Goal: Task Accomplishment & Management: Manage account settings

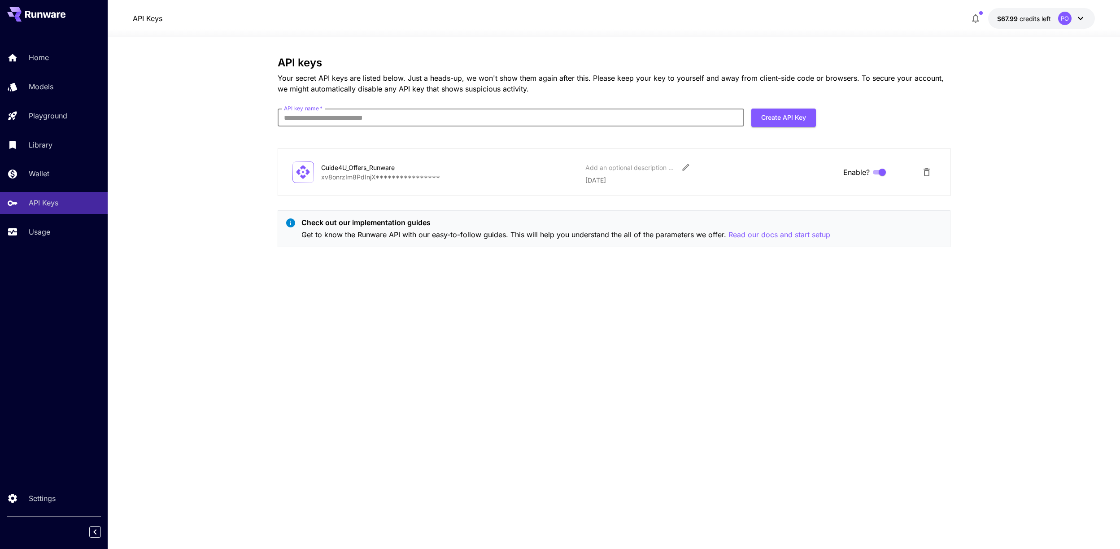
click at [288, 117] on input "API key name   *" at bounding box center [511, 118] width 467 height 18
type input "**********"
click at [775, 117] on button "Create API Key" at bounding box center [784, 118] width 65 height 18
click at [1108, 14] on icon "close" at bounding box center [1108, 14] width 4 height 4
click at [41, 56] on p "Home" at bounding box center [41, 57] width 20 height 11
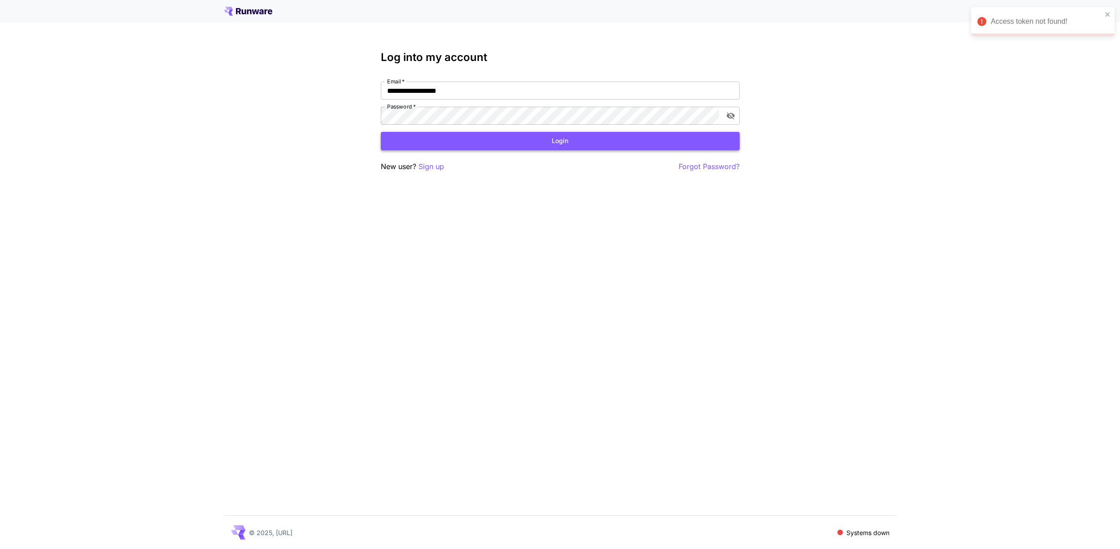
click at [558, 141] on button "Login" at bounding box center [560, 141] width 359 height 18
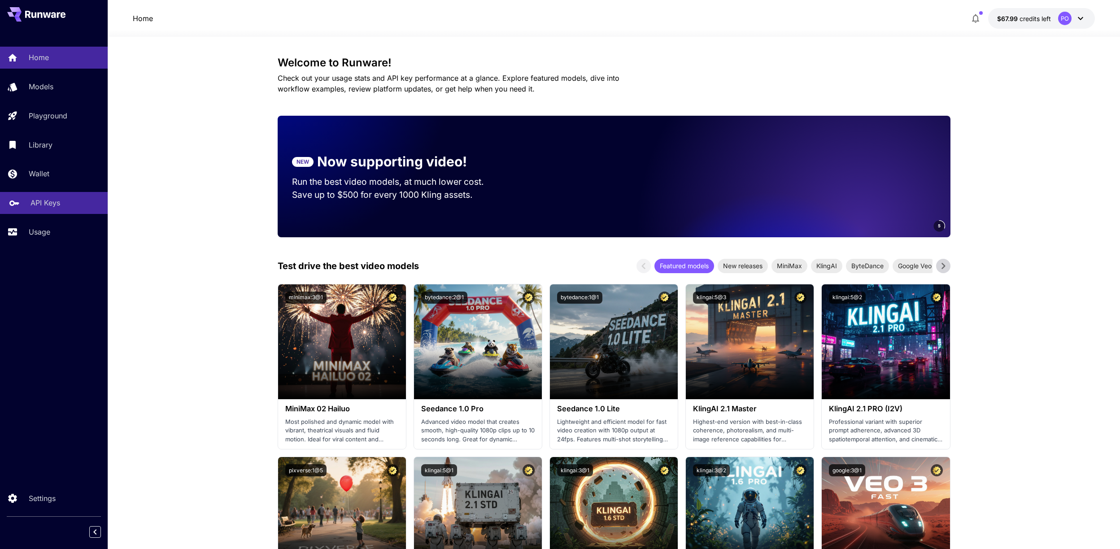
click at [39, 197] on p "API Keys" at bounding box center [46, 202] width 30 height 11
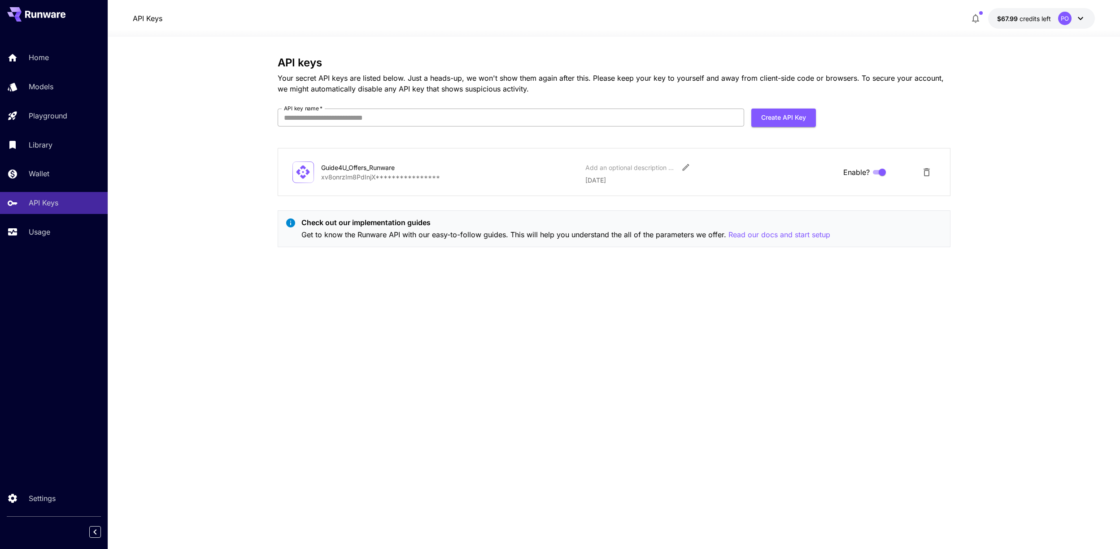
click at [306, 115] on input "API key name   *" at bounding box center [511, 118] width 467 height 18
type input "**********"
click at [792, 119] on button "Create API Key" at bounding box center [784, 118] width 65 height 18
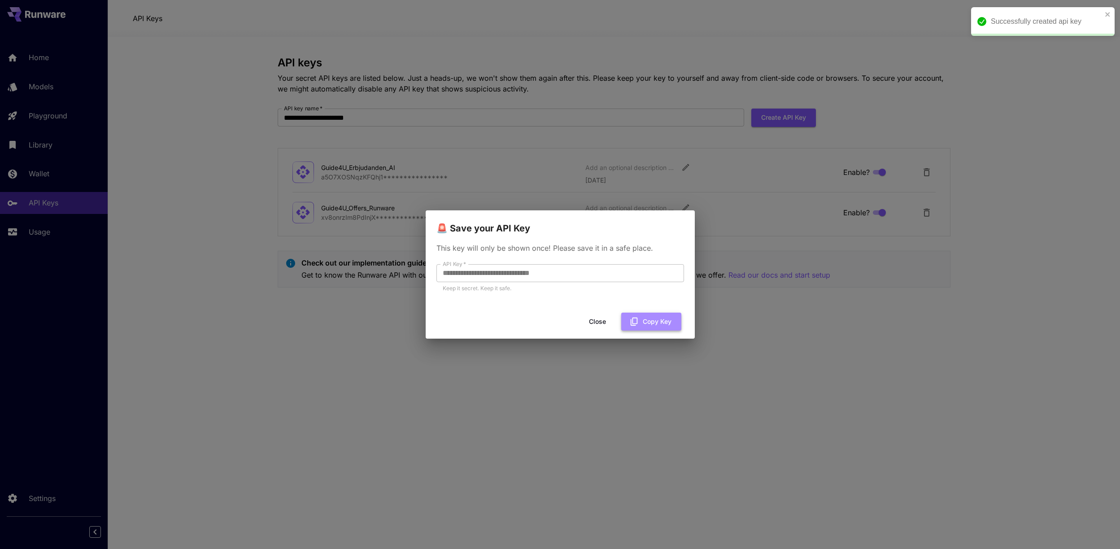
click at [660, 323] on button "Copy Key" at bounding box center [651, 322] width 60 height 18
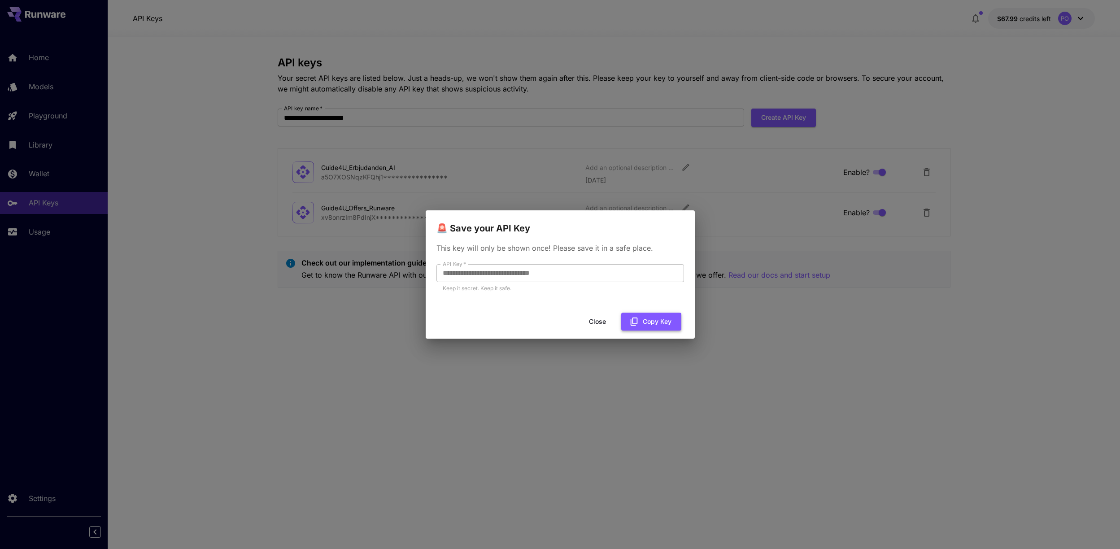
click at [637, 321] on icon "button" at bounding box center [633, 322] width 7 height 8
click at [599, 319] on button "Close" at bounding box center [598, 322] width 40 height 18
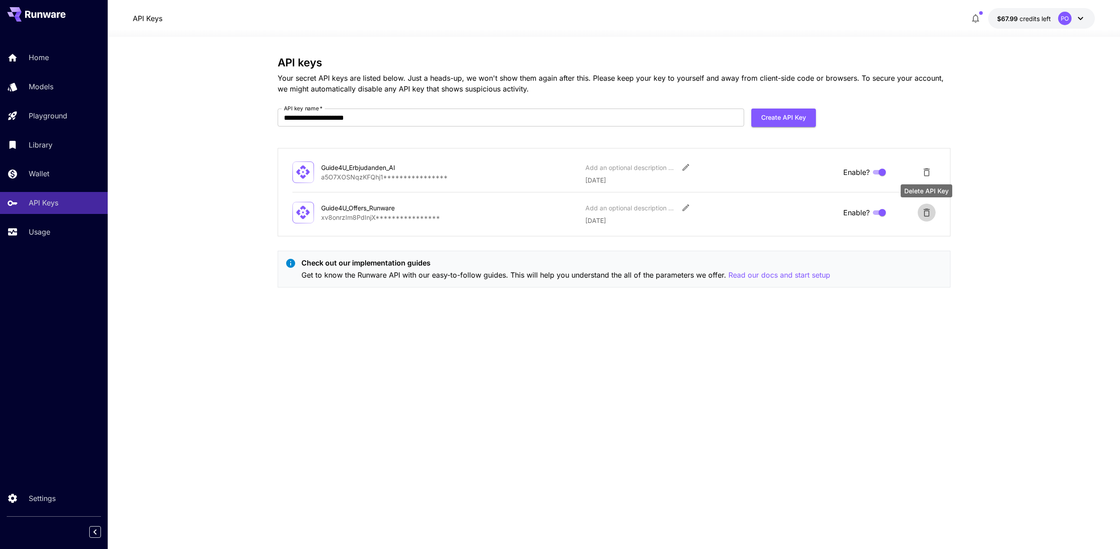
click at [928, 213] on icon "Delete API Key" at bounding box center [927, 213] width 6 height 8
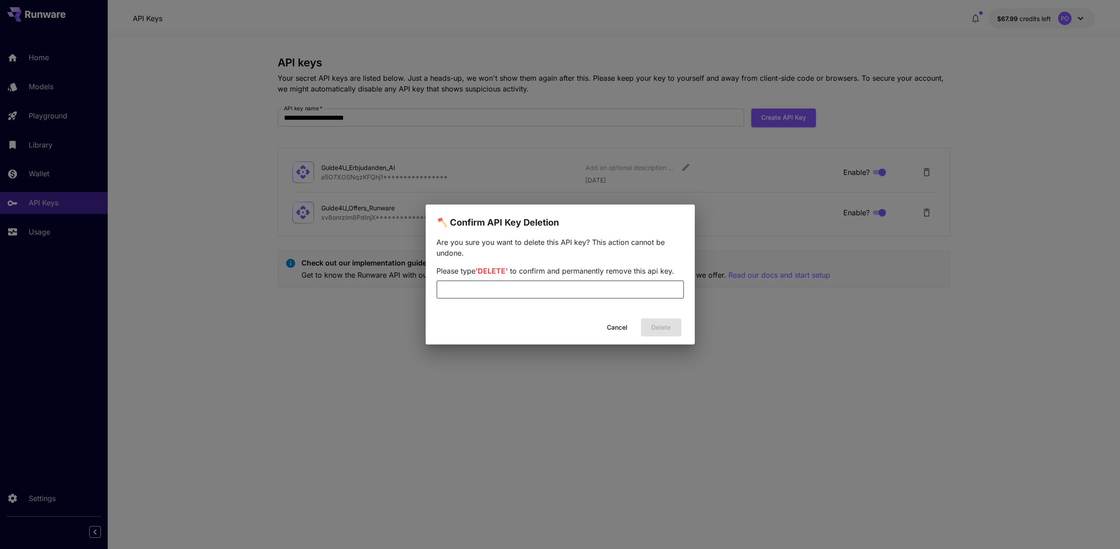
click at [556, 289] on input "text" at bounding box center [561, 290] width 248 height 18
type input "******"
click at [664, 326] on button "Delete" at bounding box center [661, 328] width 40 height 18
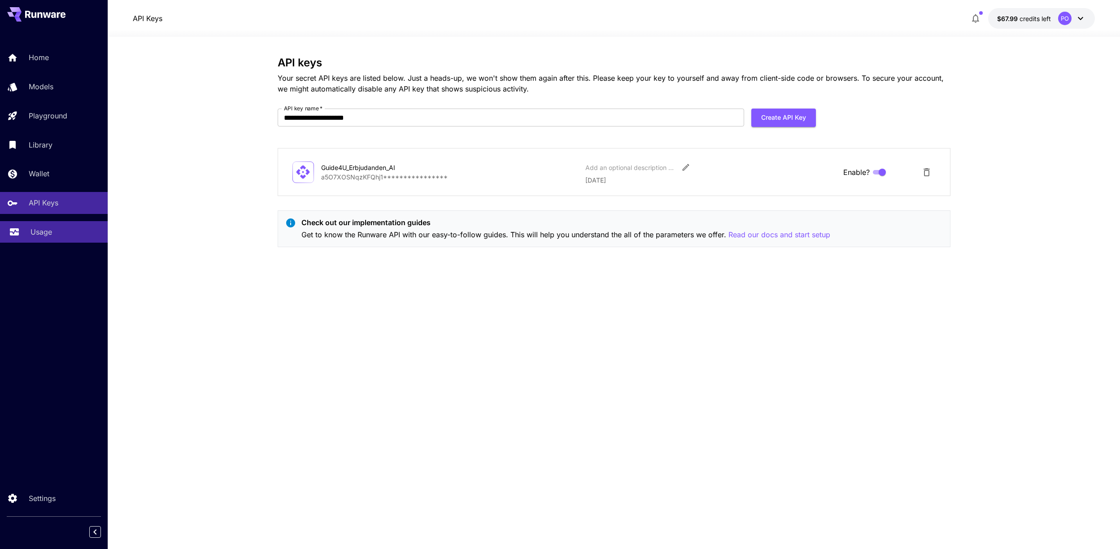
click at [44, 234] on p "Usage" at bounding box center [42, 232] width 22 height 11
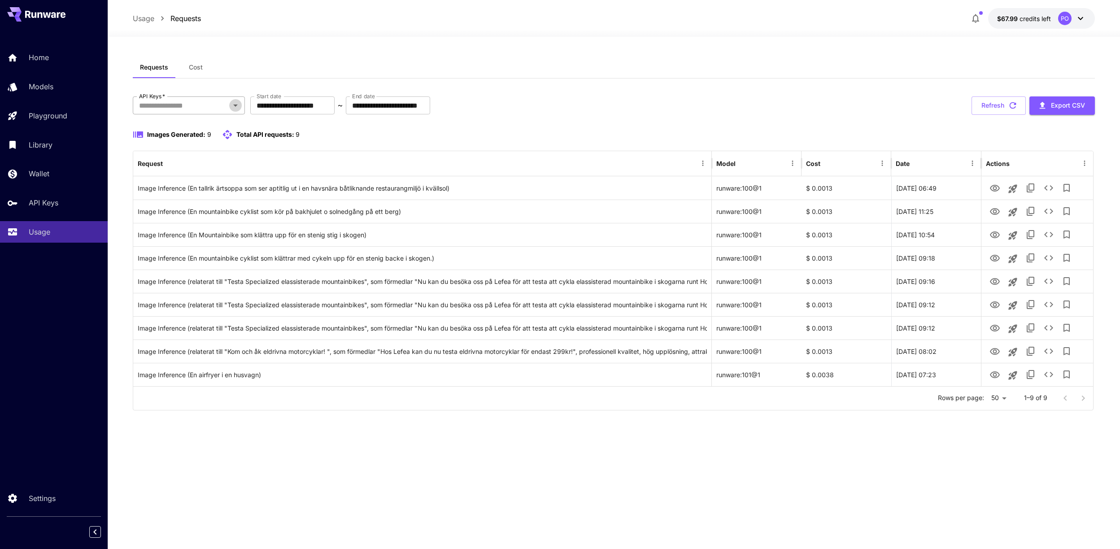
click at [235, 104] on icon "Open" at bounding box center [235, 105] width 11 height 11
click at [235, 103] on icon "Close" at bounding box center [235, 105] width 11 height 11
click at [992, 109] on button "Refresh" at bounding box center [999, 105] width 54 height 18
click at [41, 203] on p "API Keys" at bounding box center [46, 202] width 30 height 11
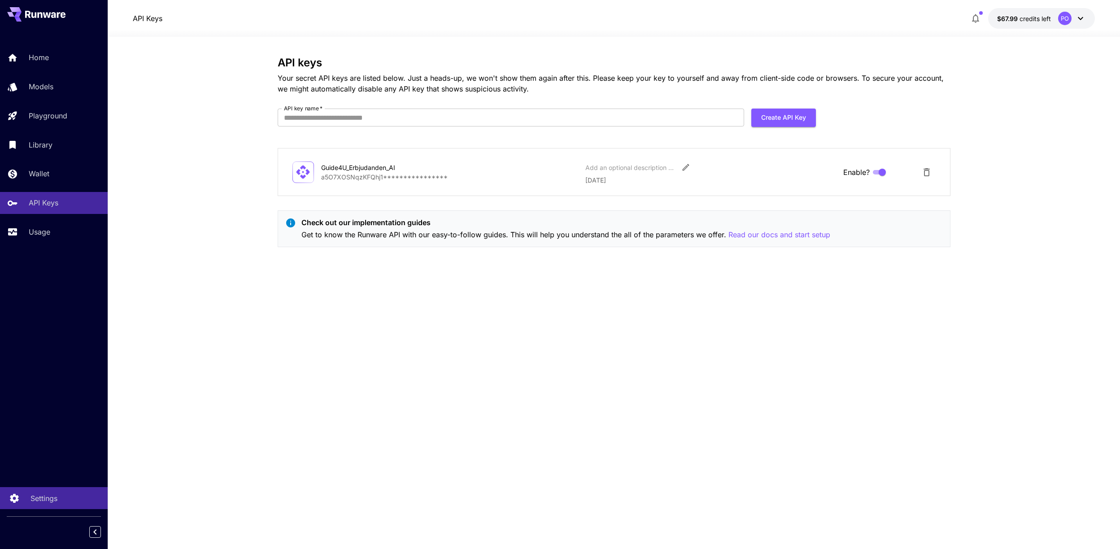
click at [45, 495] on p "Settings" at bounding box center [44, 498] width 27 height 11
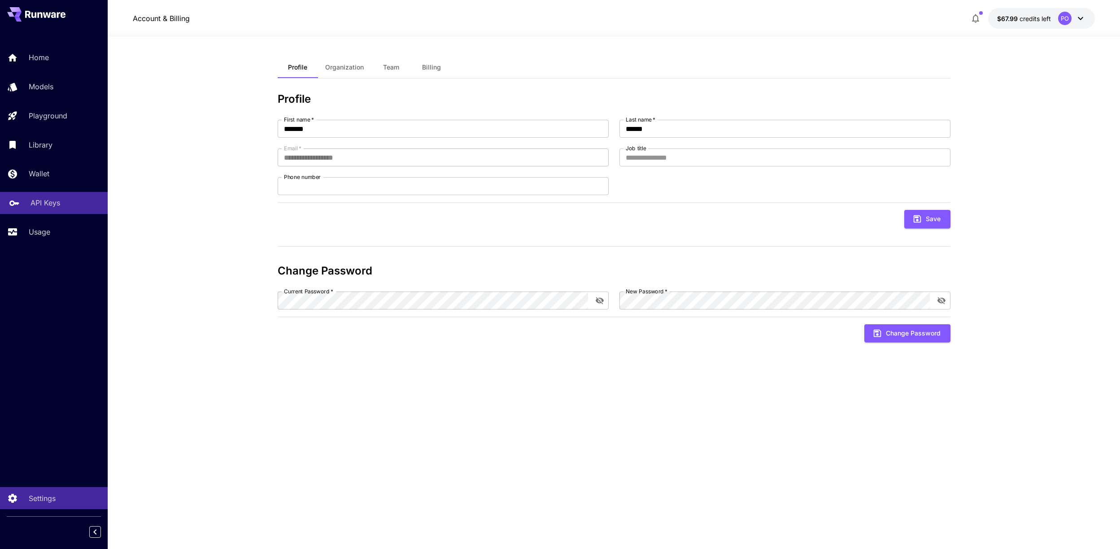
click at [32, 211] on link "API Keys" at bounding box center [54, 203] width 108 height 22
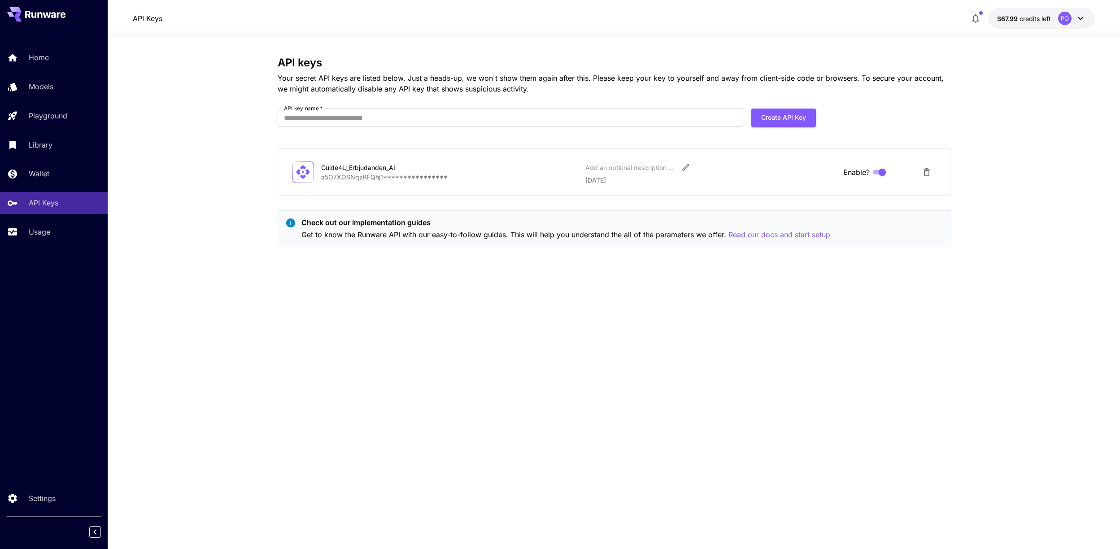
click at [307, 171] on icon at bounding box center [303, 172] width 13 height 13
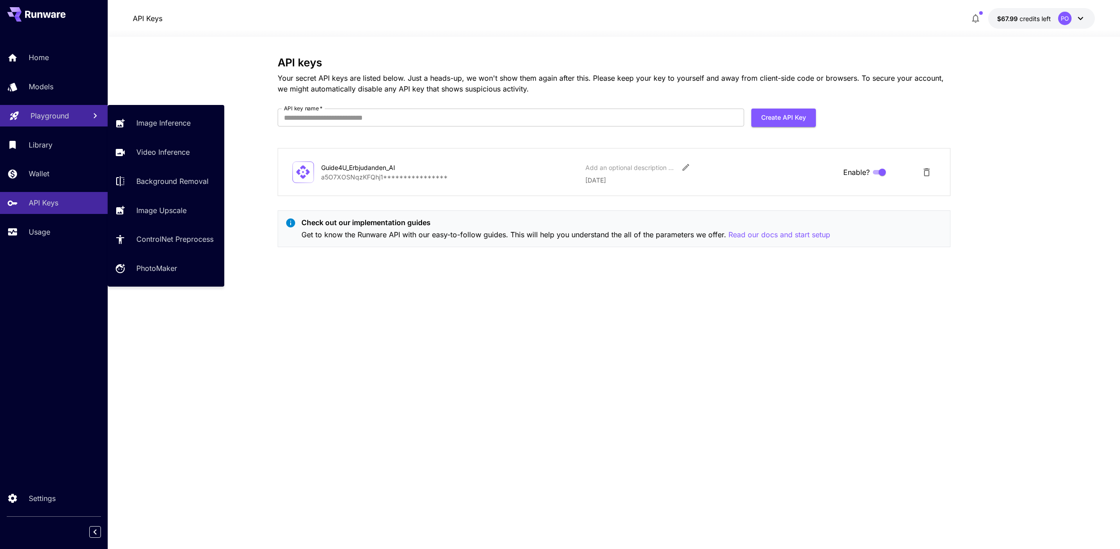
click at [48, 114] on p "Playground" at bounding box center [50, 115] width 39 height 11
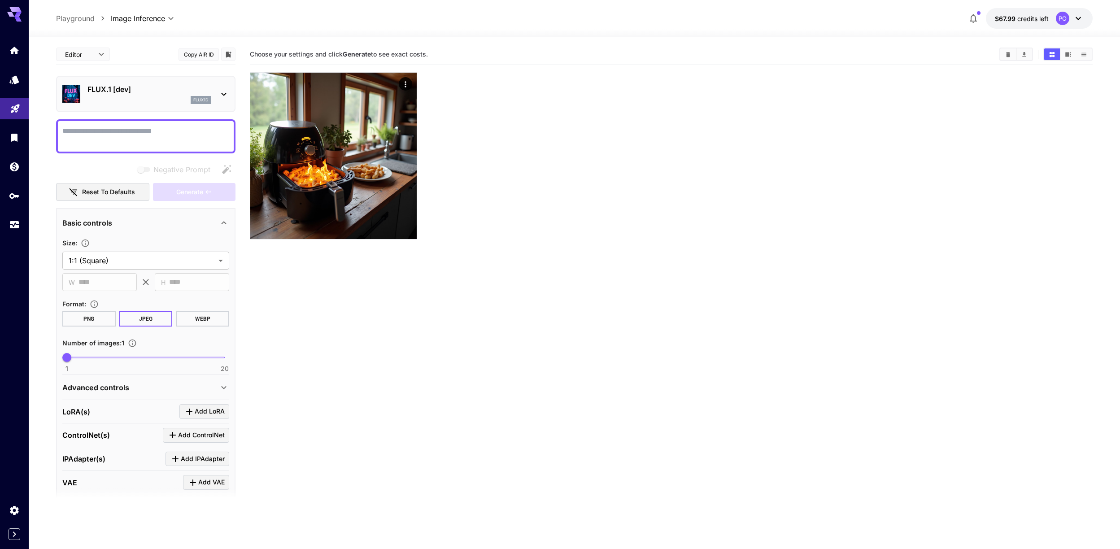
click at [76, 132] on textarea "Negative Prompt" at bounding box center [145, 137] width 167 height 22
click at [113, 131] on textarea "**********" at bounding box center [145, 137] width 167 height 22
type textarea "**********"
click at [187, 192] on span "Generate" at bounding box center [189, 192] width 27 height 11
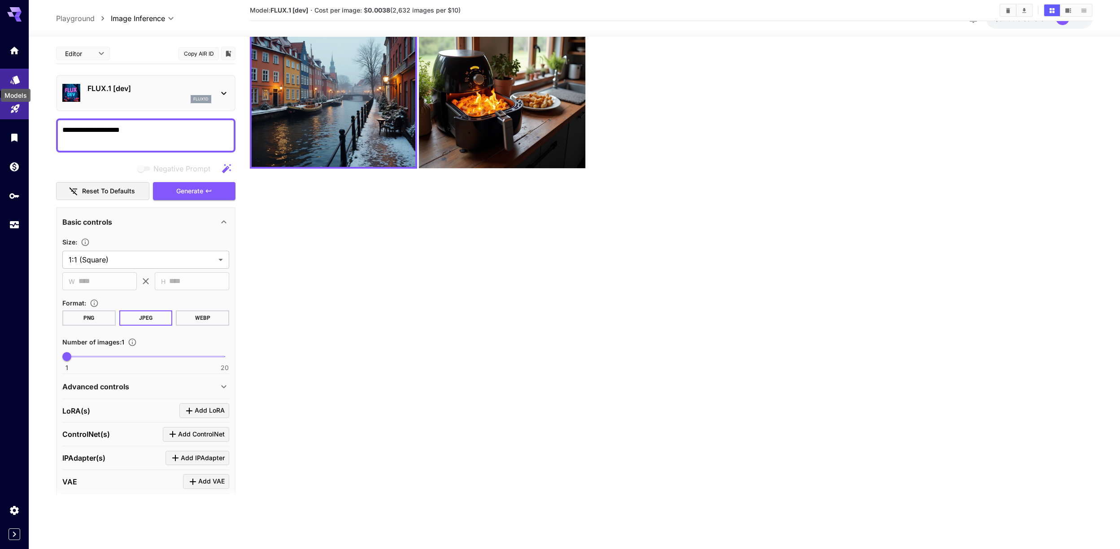
click at [15, 79] on icon "Models" at bounding box center [14, 77] width 9 height 9
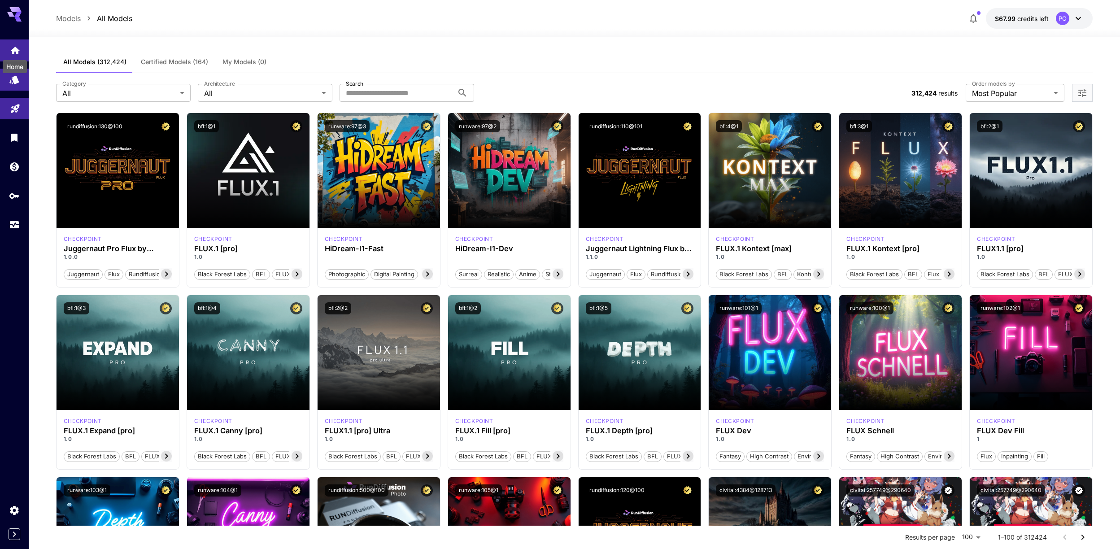
click at [17, 50] on icon "Home" at bounding box center [15, 48] width 9 height 8
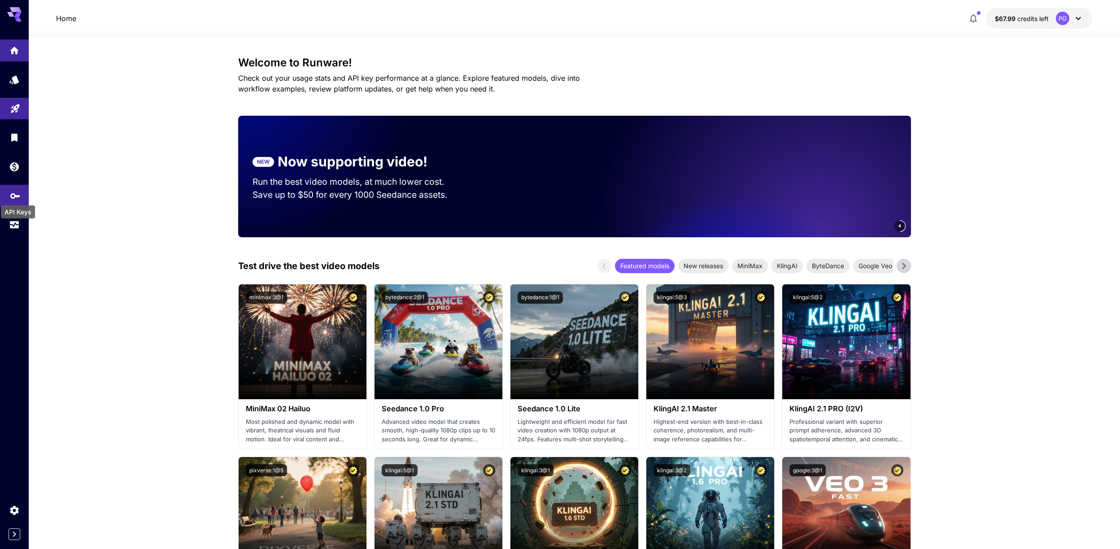
click at [12, 199] on div "API Keys" at bounding box center [18, 209] width 36 height 20
